Goal: Transaction & Acquisition: Purchase product/service

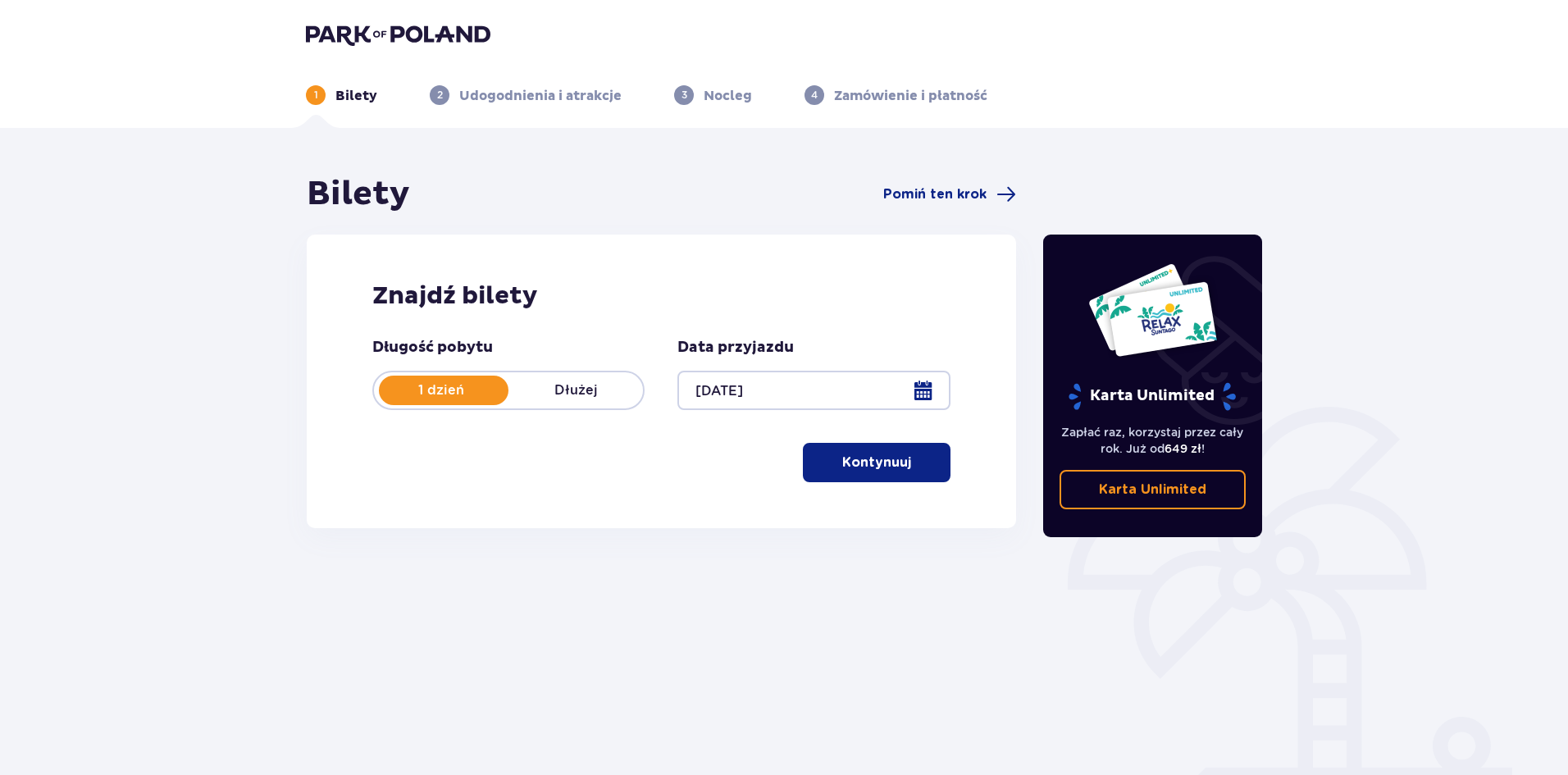
click at [877, 465] on p "Kontynuuj" at bounding box center [877, 462] width 69 height 18
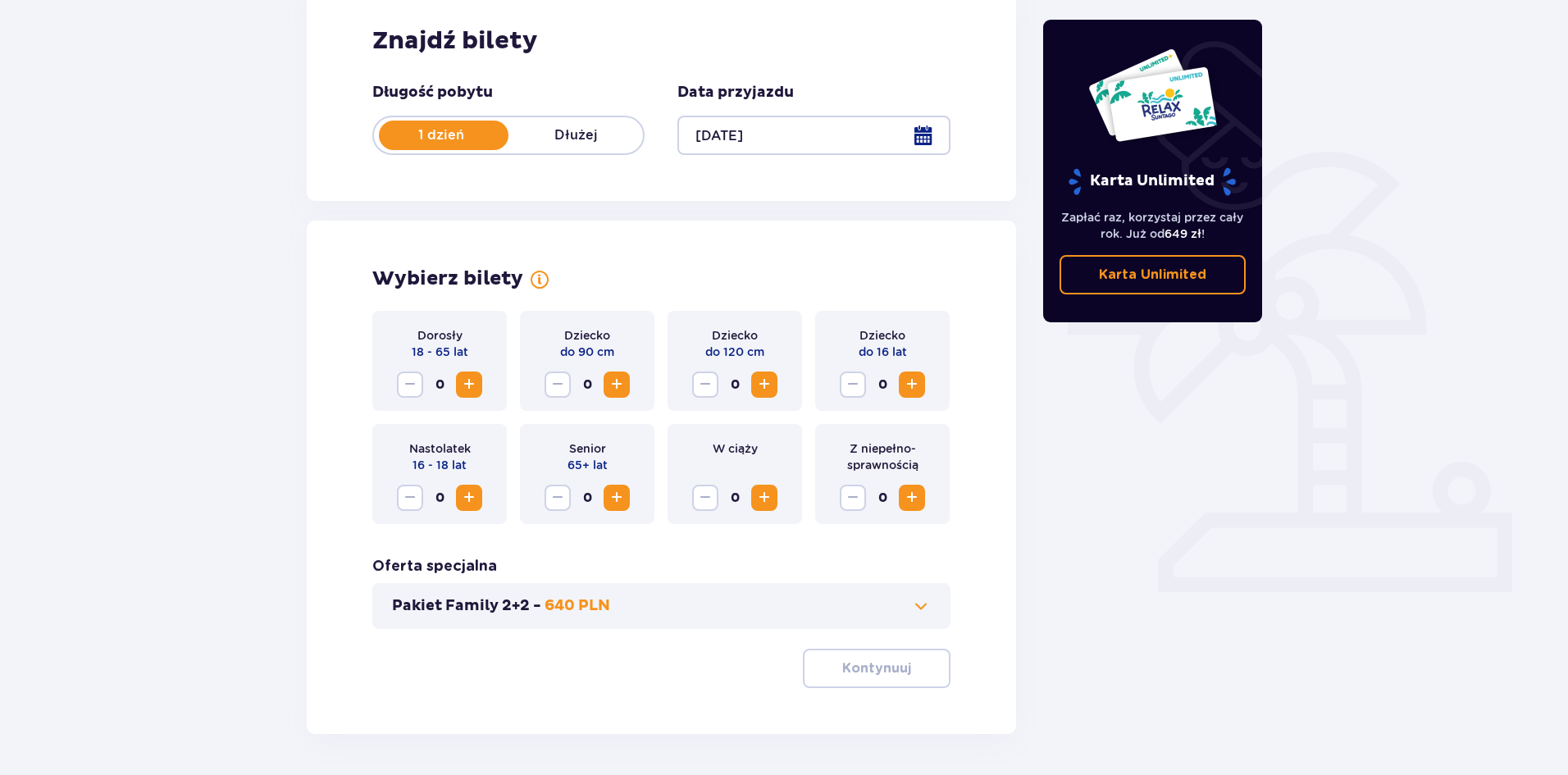
scroll to position [313, 0]
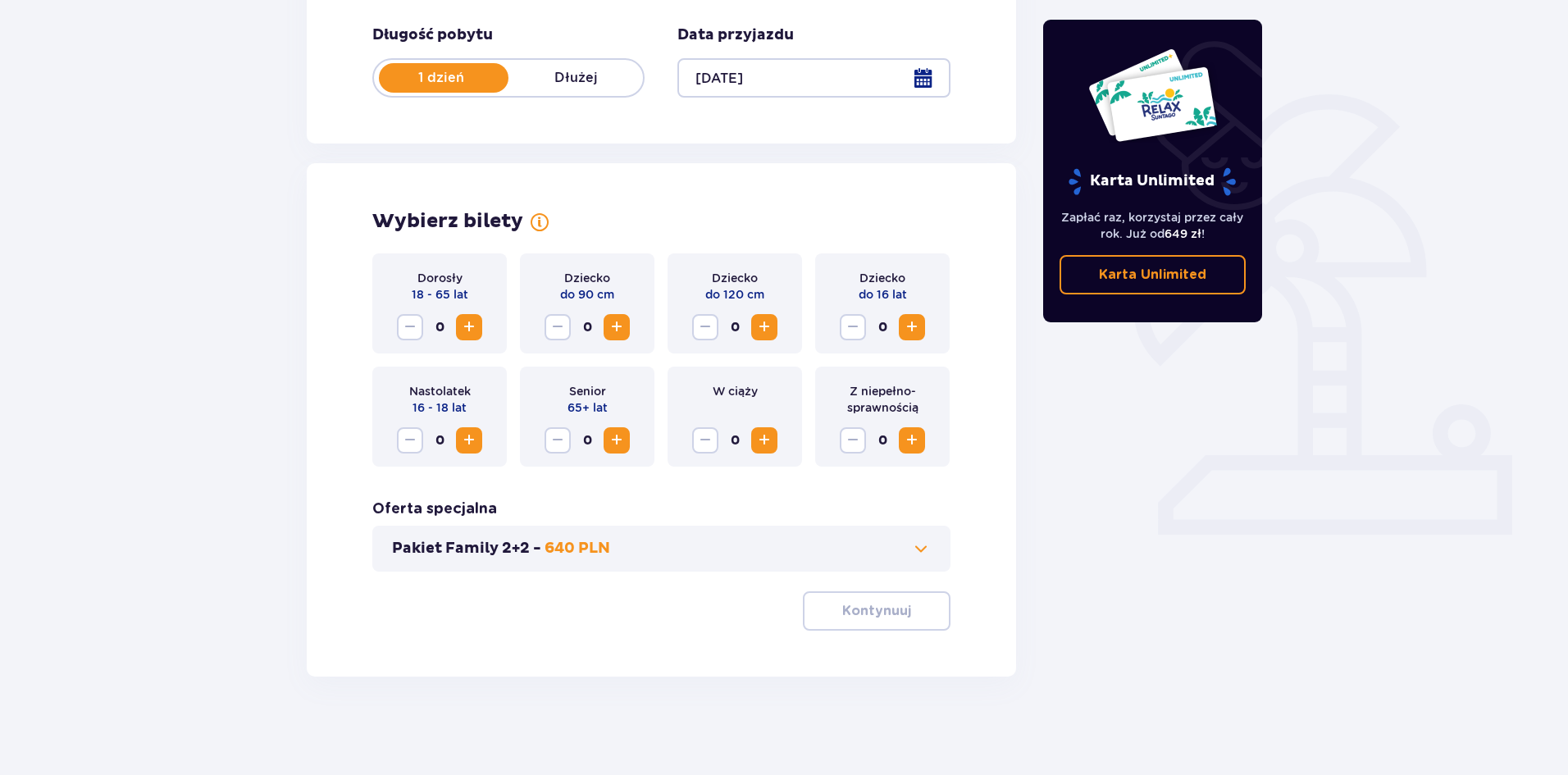
click at [465, 327] on span "Zwiększ" at bounding box center [469, 327] width 20 height 20
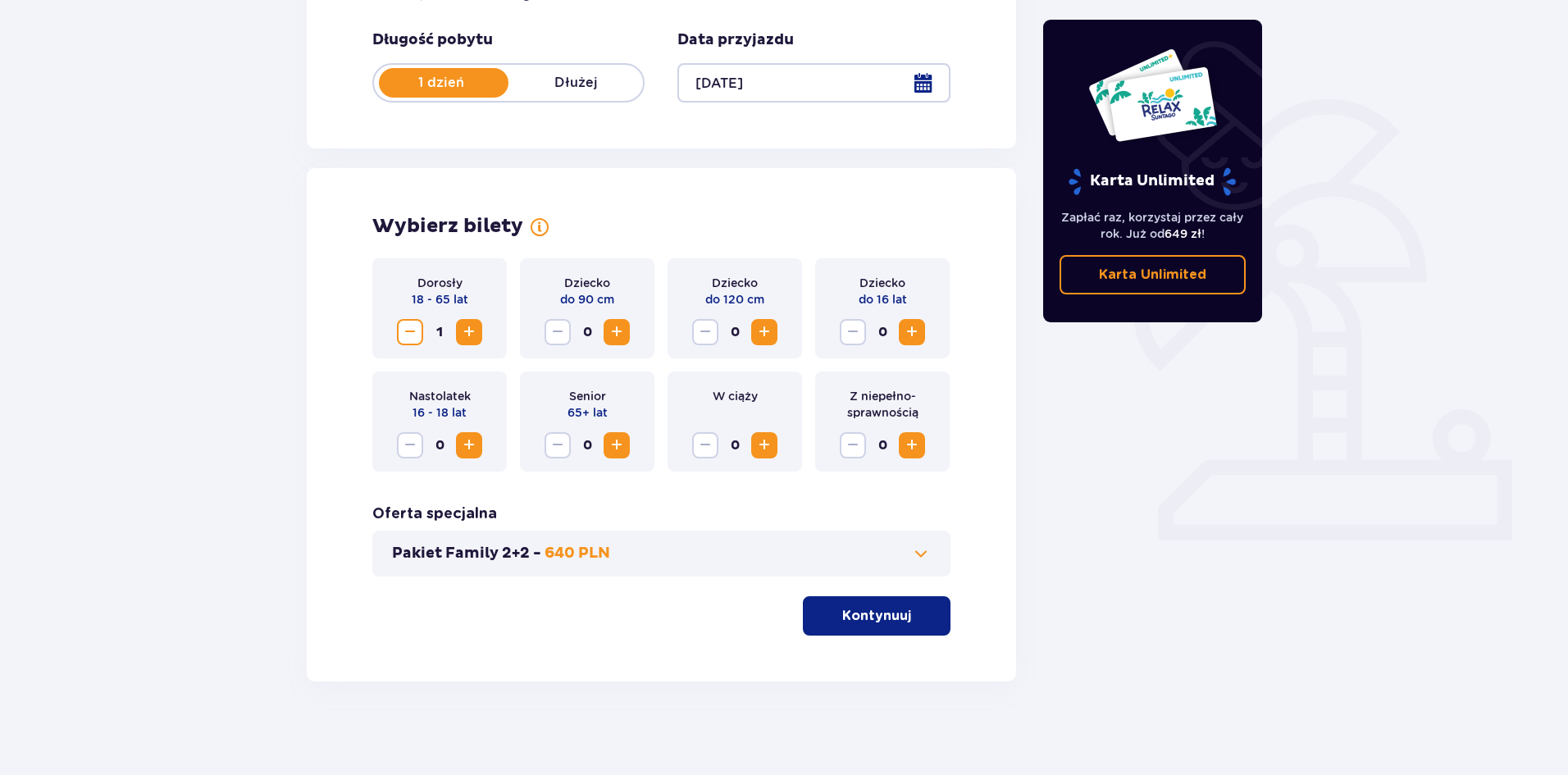
scroll to position [231, 0]
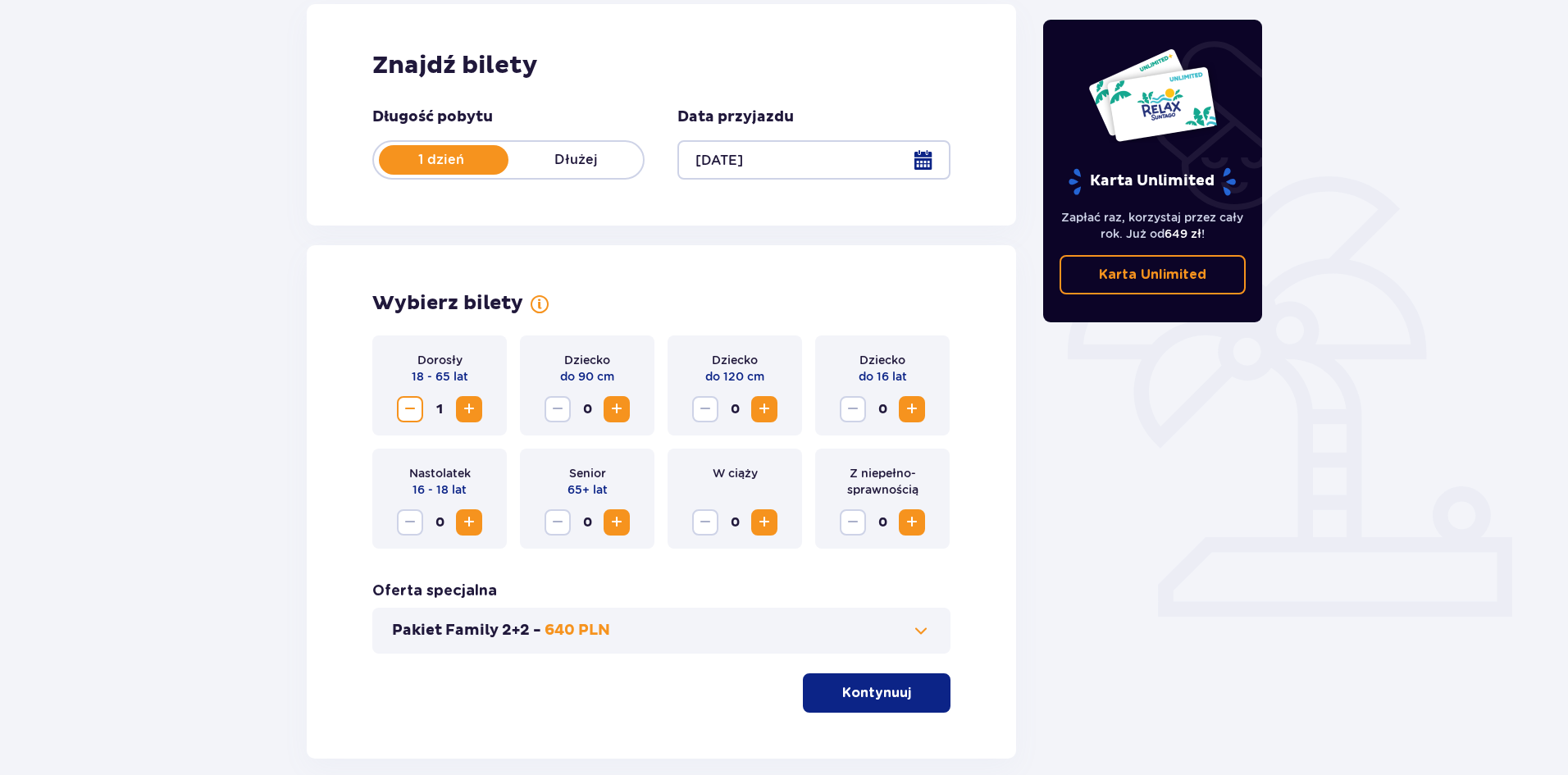
click at [464, 417] on span "Zwiększ" at bounding box center [469, 409] width 20 height 20
click at [842, 688] on p "Kontynuuj" at bounding box center [877, 693] width 69 height 18
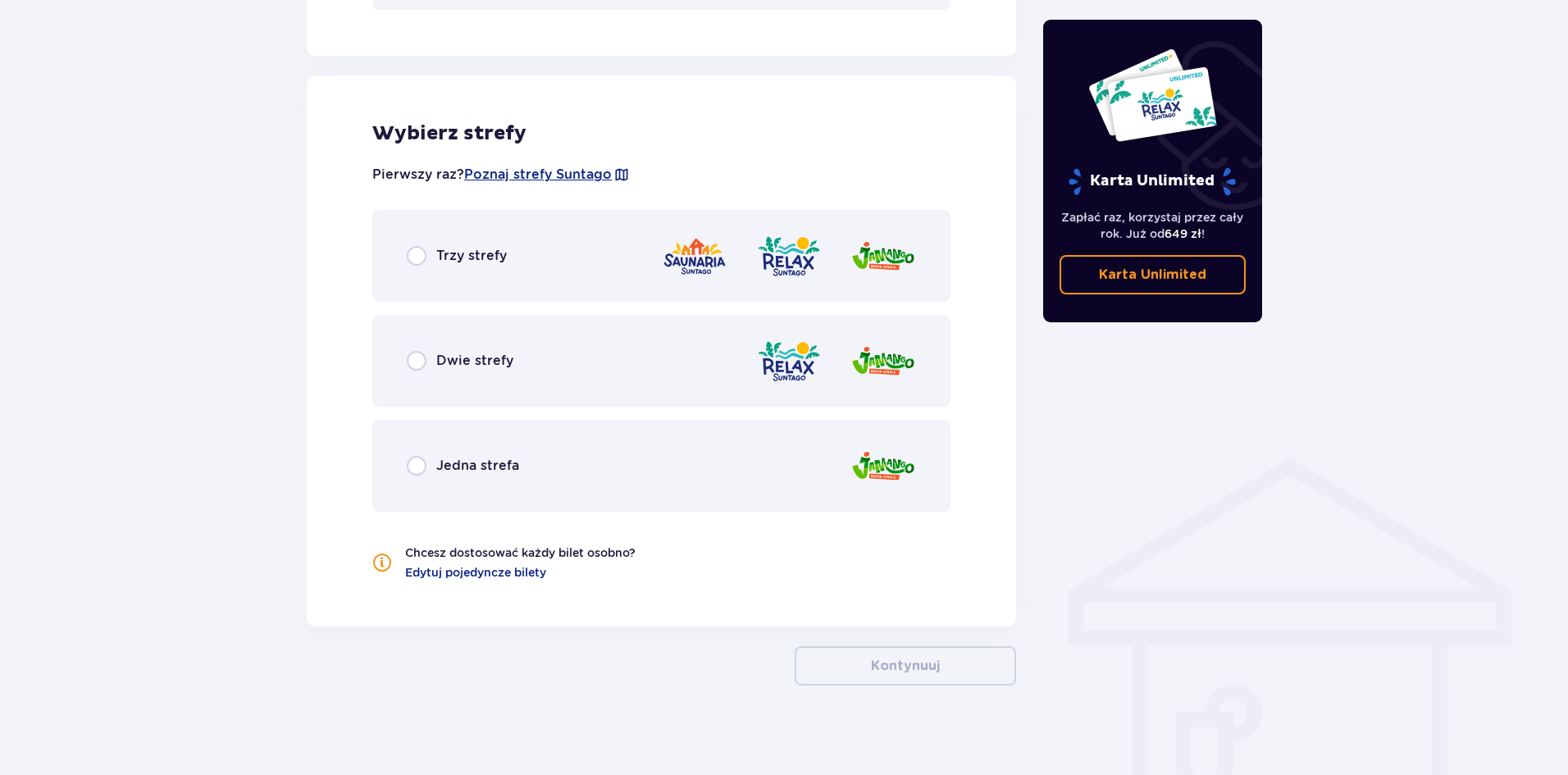
scroll to position [883, 0]
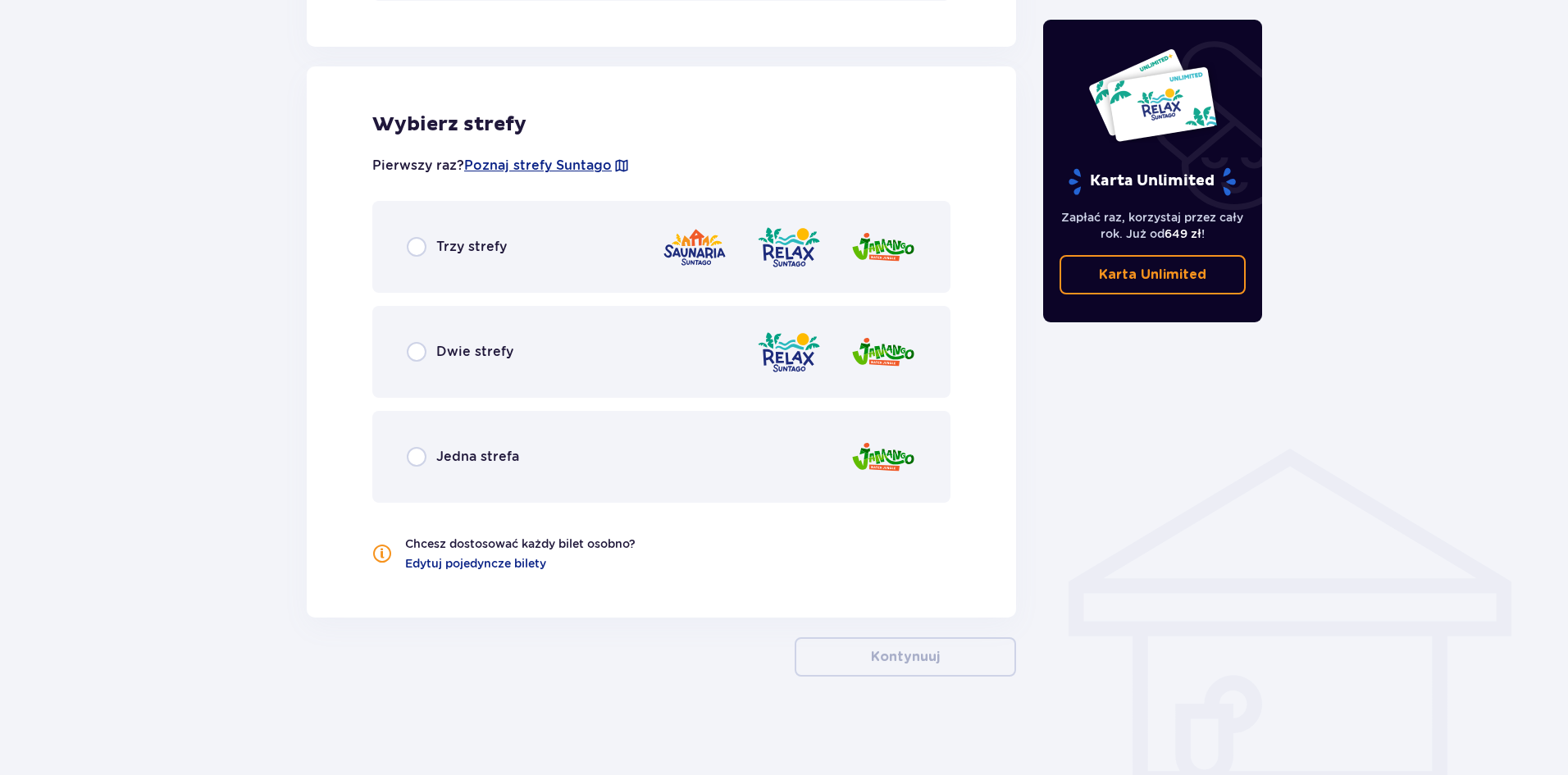
click at [499, 228] on div "Trzy strefy" at bounding box center [662, 247] width 578 height 92
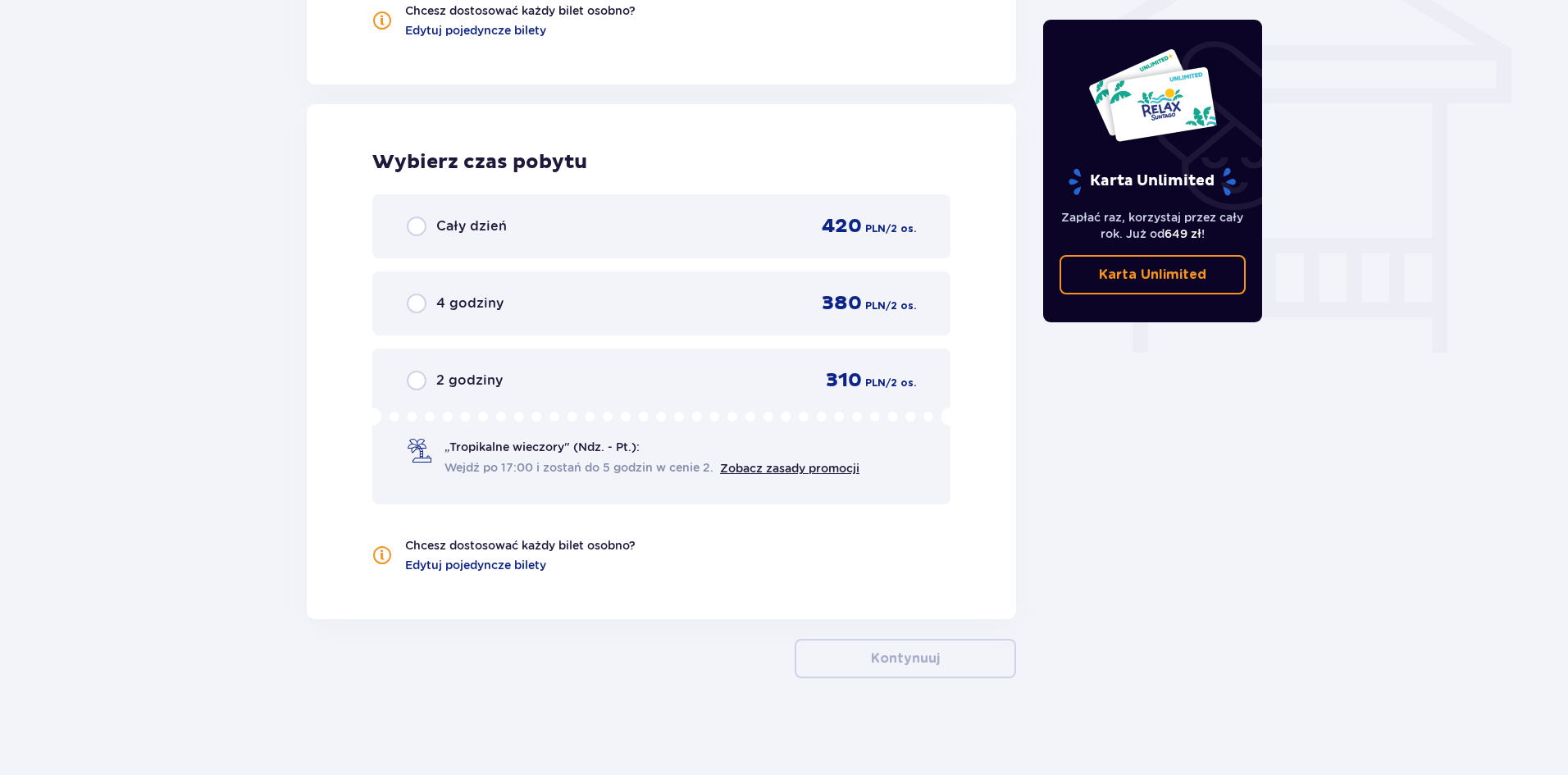
scroll to position [1418, 0]
click at [540, 236] on div "Cały dzień 420 PLN / 2 os." at bounding box center [661, 224] width 509 height 25
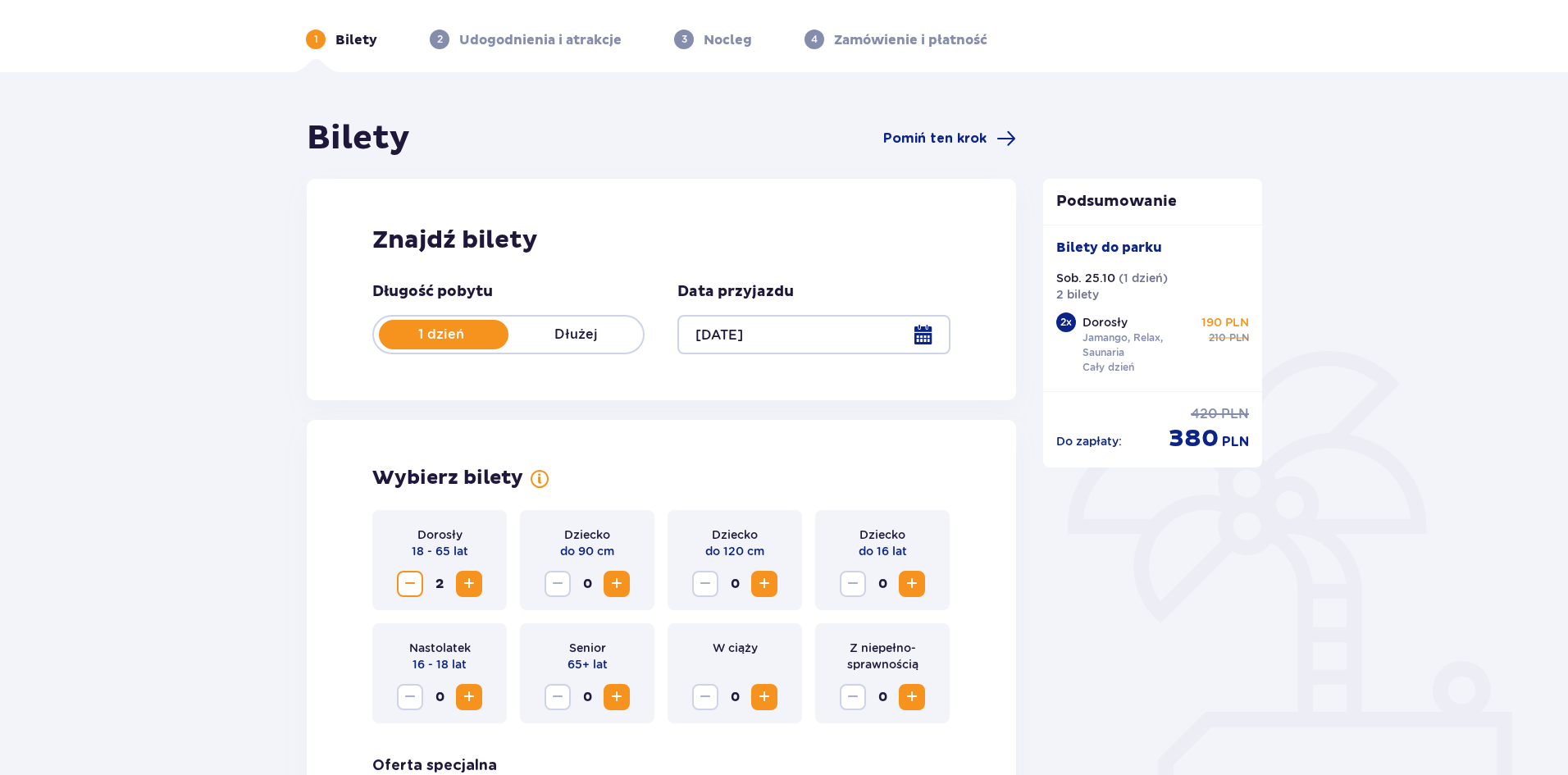
scroll to position [0, 0]
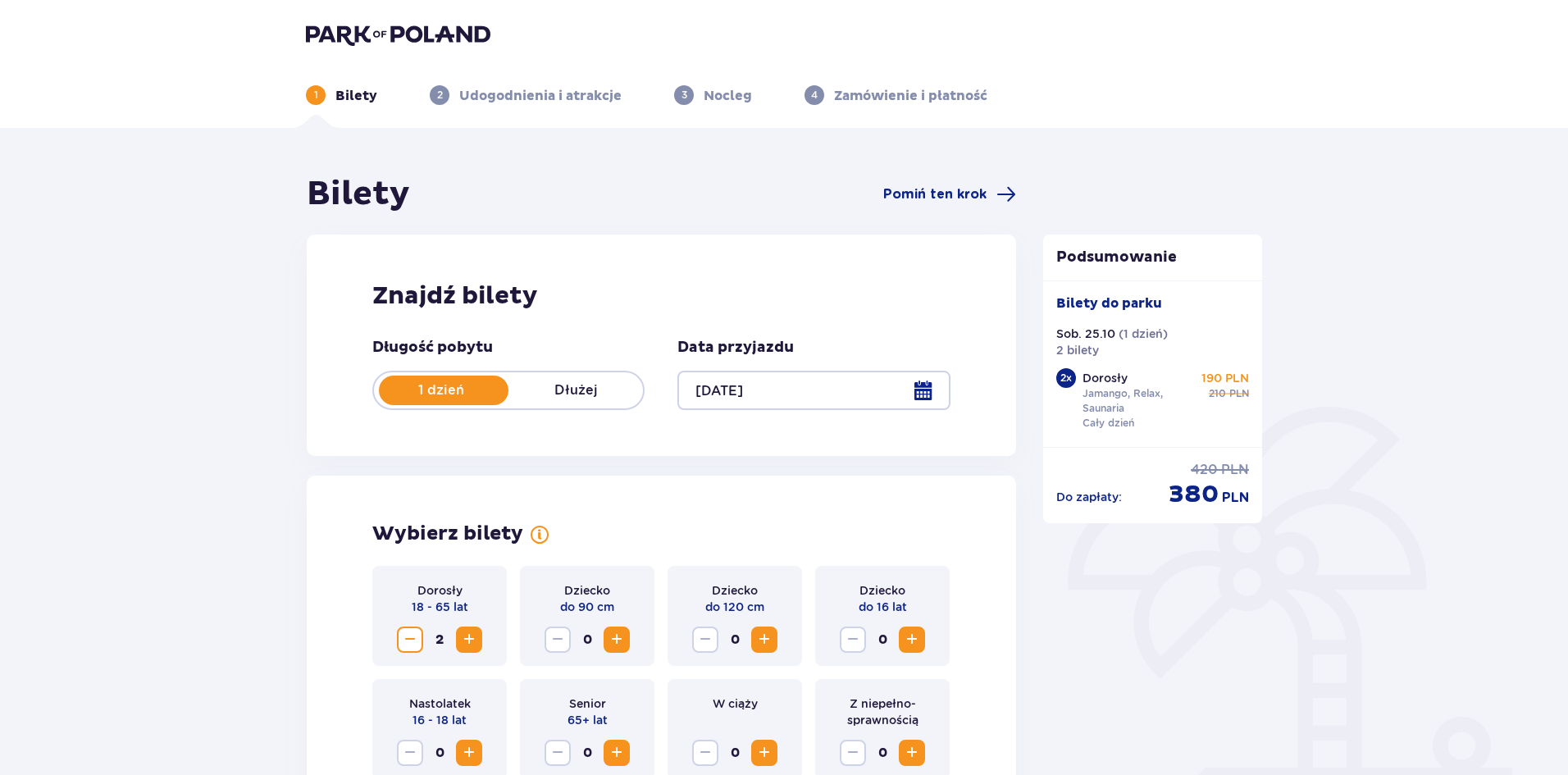
click at [408, 62] on div "1 Bilety 2 Udogodnienia i atrakcje 3 Nocleg 4 Zamówienie i płatność" at bounding box center [784, 76] width 982 height 59
click at [381, 41] on img at bounding box center [397, 34] width 184 height 23
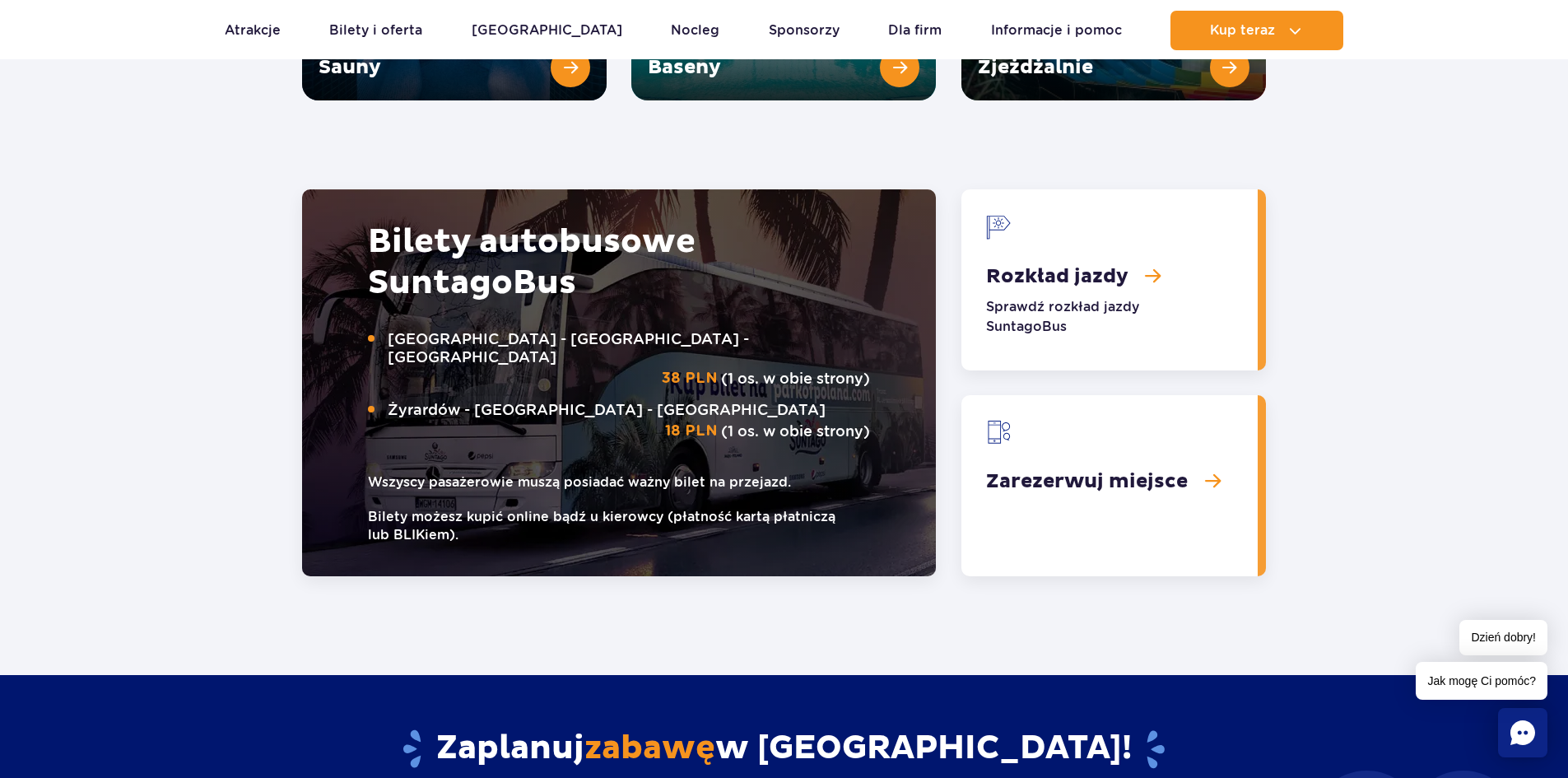
scroll to position [2470, 0]
